Goal: Register for event/course

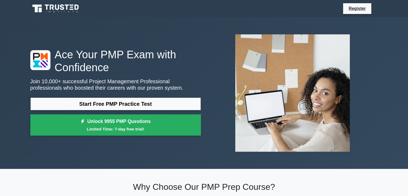
click at [162, 106] on link "Start Free PMP Practice Test" at bounding box center [115, 103] width 171 height 13
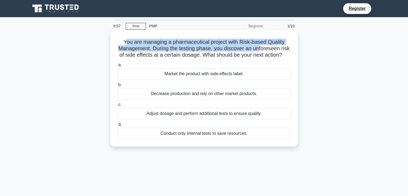
drag, startPoint x: 127, startPoint y: 44, endPoint x: 266, endPoint y: 51, distance: 139.7
click at [266, 51] on h5 "You are managing a pharmaceutical project with Risk-based Quality Management. D…" at bounding box center [204, 49] width 175 height 20
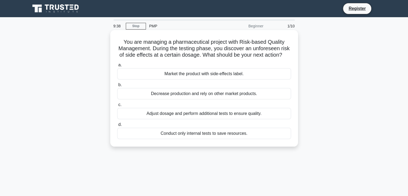
click at [224, 79] on div "Market the product with side-effects label." at bounding box center [204, 73] width 174 height 11
click at [117, 67] on input "a. Market the product with side-effects label." at bounding box center [117, 64] width 0 height 3
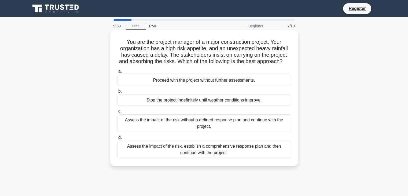
click at [237, 154] on div "Assess the impact of the risk, establish a comprehensive response plan and then…" at bounding box center [204, 150] width 174 height 18
click at [117, 139] on input "d. Assess the impact of the risk, establish a comprehensive response plan and t…" at bounding box center [117, 137] width 0 height 3
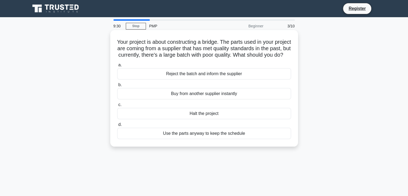
click at [239, 139] on div "Use the parts anyway to keep the schedule" at bounding box center [204, 133] width 174 height 11
click at [117, 126] on input "d. Use the parts anyway to keep the schedule" at bounding box center [117, 124] width 0 height 3
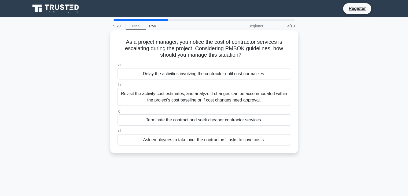
click at [242, 124] on div "Terminate the contract and seek cheaper contractor services." at bounding box center [204, 119] width 174 height 11
click at [117, 113] on input "c. Terminate the contract and seek cheaper contractor services." at bounding box center [117, 110] width 0 height 3
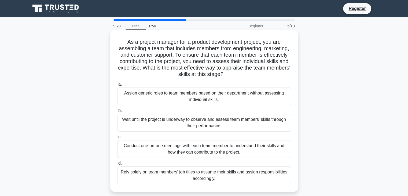
click at [247, 120] on div "Wait until the project is underway to observe and assess team members' skills t…" at bounding box center [204, 123] width 174 height 18
click at [117, 112] on input "b. Wait until the project is underway to observe and assess team members' skill…" at bounding box center [117, 110] width 0 height 3
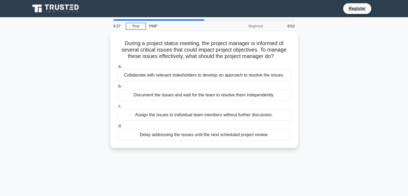
click at [240, 145] on div "During a project status meeting, the project manager is informed of several cri…" at bounding box center [204, 89] width 188 height 116
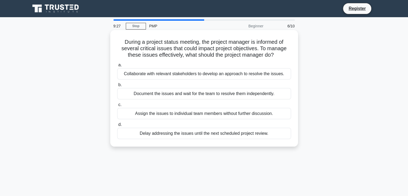
click at [247, 134] on div "Delay addressing the issues until the next scheduled project review." at bounding box center [204, 133] width 174 height 11
click at [117, 126] on input "d. Delay addressing the issues until the next scheduled project review." at bounding box center [117, 124] width 0 height 3
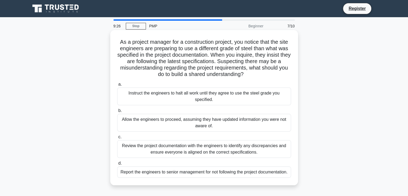
click at [259, 112] on label "b. Allow the engineers to proceed, assuming they have updated information you w…" at bounding box center [204, 119] width 174 height 24
click at [117, 112] on input "b. Allow the engineers to proceed, assuming they have updated information you w…" at bounding box center [117, 110] width 0 height 3
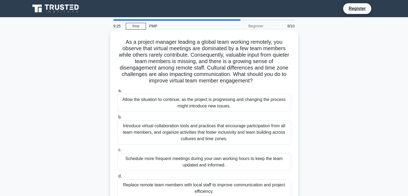
click at [251, 152] on label "c. Schedule more frequent meetings during your own working hours to keep the te…" at bounding box center [204, 158] width 174 height 24
click at [117, 152] on input "c. Schedule more frequent meetings during your own working hours to keep the te…" at bounding box center [117, 149] width 0 height 3
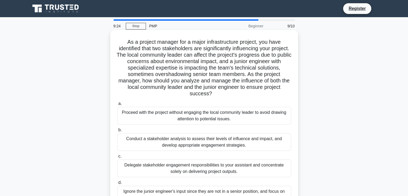
click at [250, 136] on div "Conduct a stakeholder analysis to assess their levels of influence and impact, …" at bounding box center [204, 142] width 174 height 18
click at [117, 132] on input "b. Conduct a stakeholder analysis to assess their levels of influence and impac…" at bounding box center [117, 129] width 0 height 3
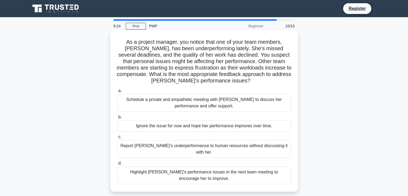
click at [258, 104] on div "Schedule a private and empathetic meeting with Karen to discuss her performance…" at bounding box center [204, 103] width 174 height 18
click at [117, 93] on input "a. Schedule a private and empathetic meeting with Karen to discuss her performa…" at bounding box center [117, 90] width 0 height 3
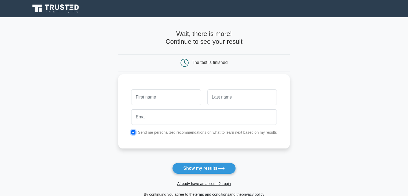
click at [134, 131] on input "checkbox" at bounding box center [133, 132] width 4 height 4
checkbox input "false"
click at [154, 99] on input "text" at bounding box center [165, 97] width 69 height 16
type input "s"
type input "[PERSON_NAME]"
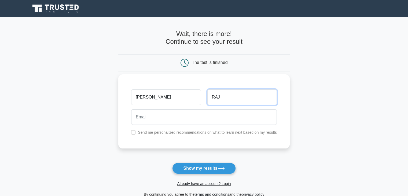
type input "RAJ"
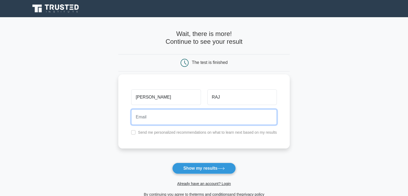
type input "s"
type input "davidraj@gmail.com"
click at [172, 163] on button "Show my results" at bounding box center [203, 168] width 63 height 11
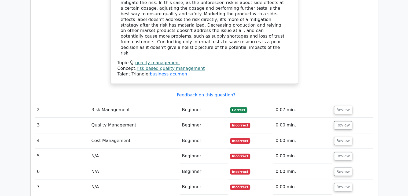
scroll to position [617, 0]
